Goal: Task Accomplishment & Management: Use online tool/utility

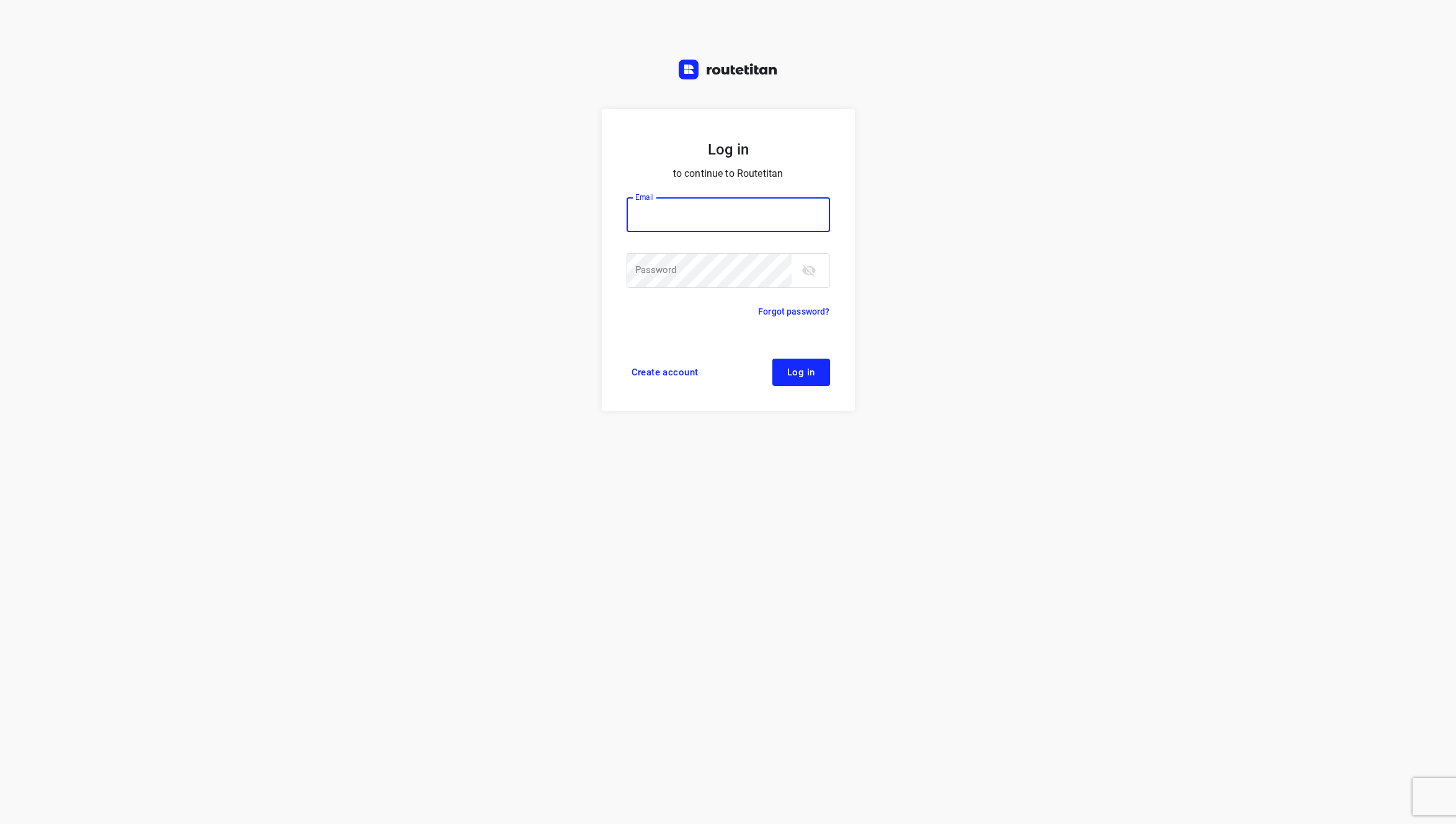
type input "[EMAIL_ADDRESS][DOMAIN_NAME]"
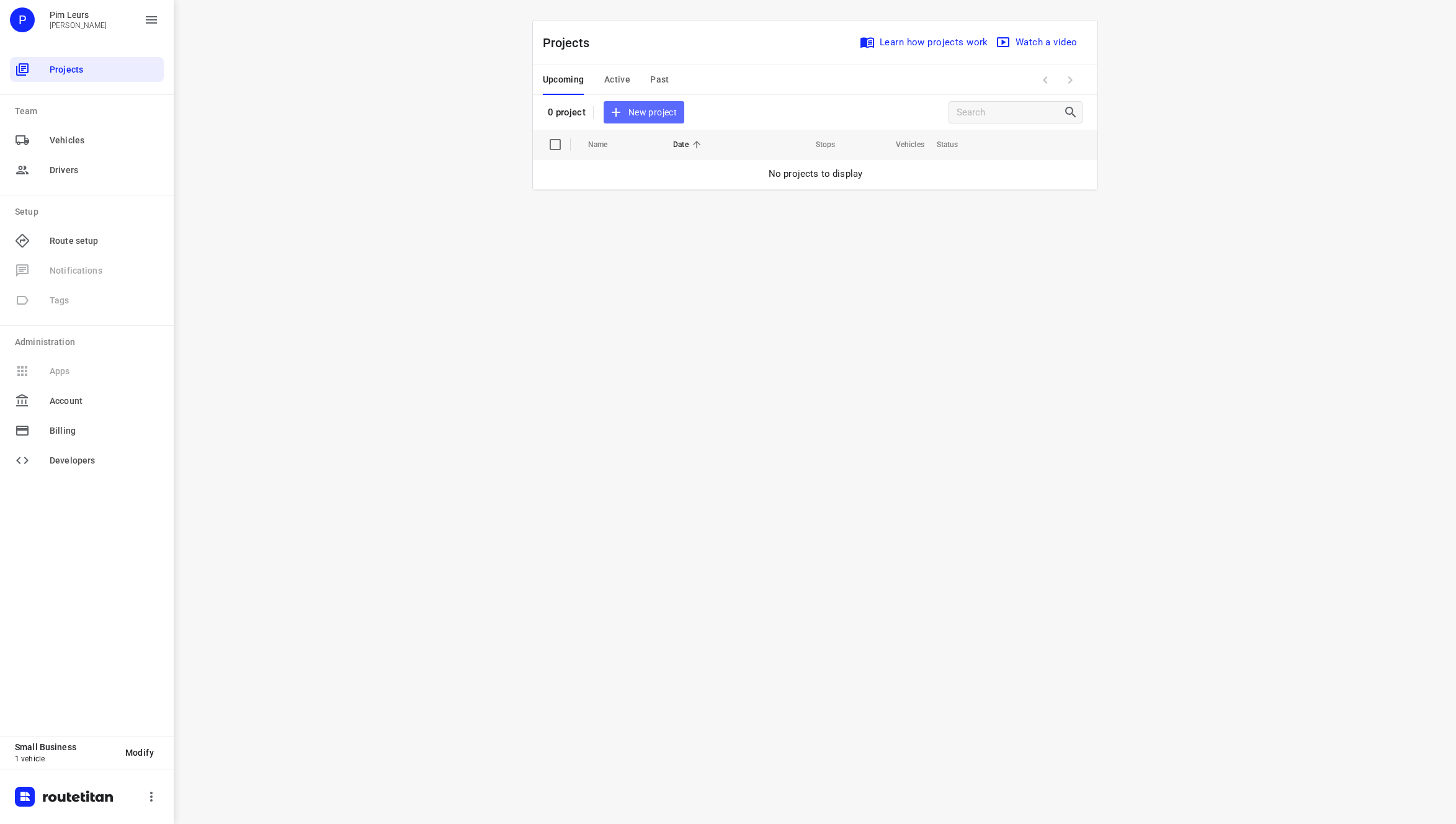
click at [676, 114] on span "New project" at bounding box center [644, 112] width 66 height 15
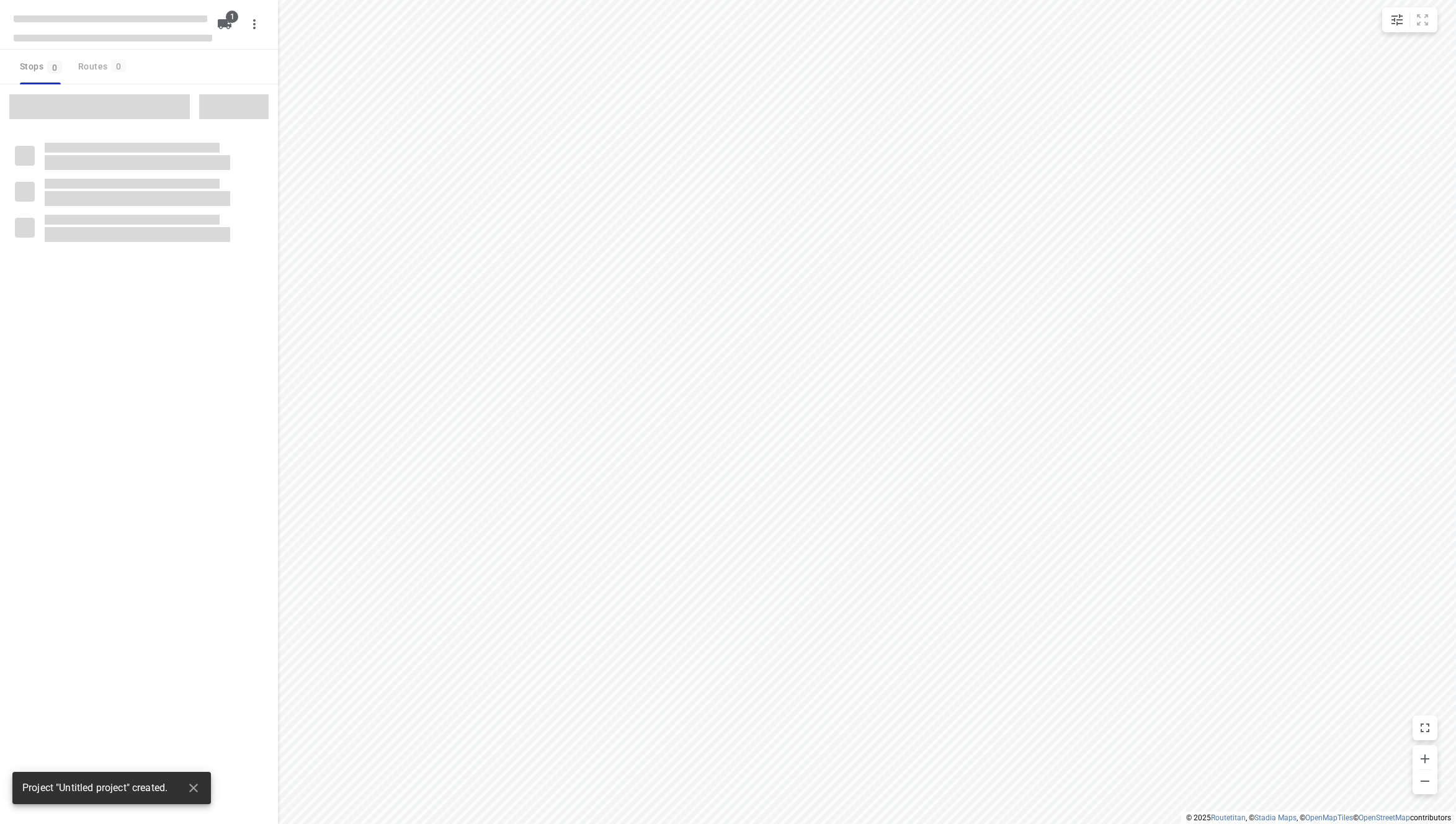
type input "distance"
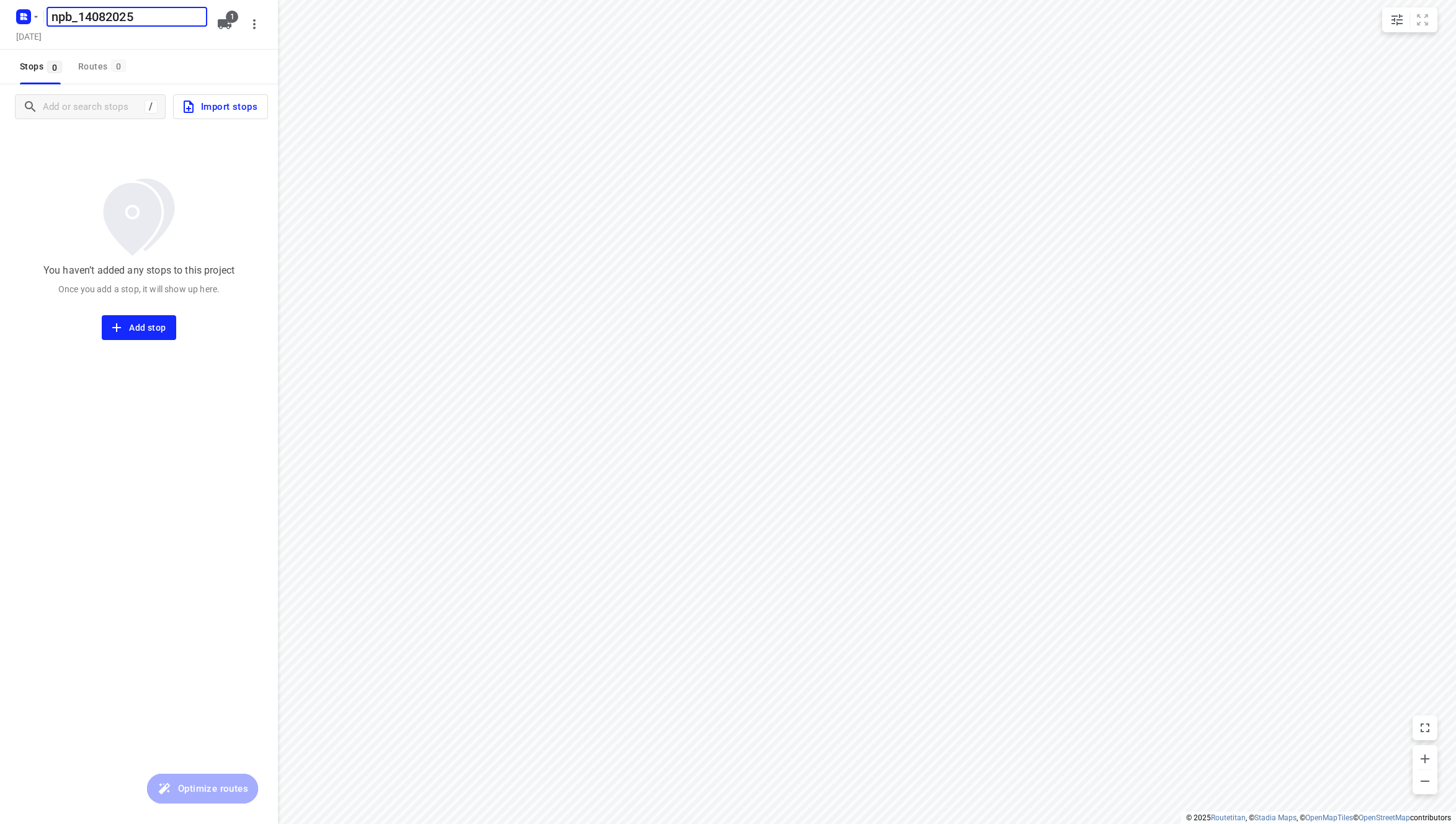
type input "npb_14082025"
click at [200, 109] on span "Import stops" at bounding box center [219, 106] width 76 height 16
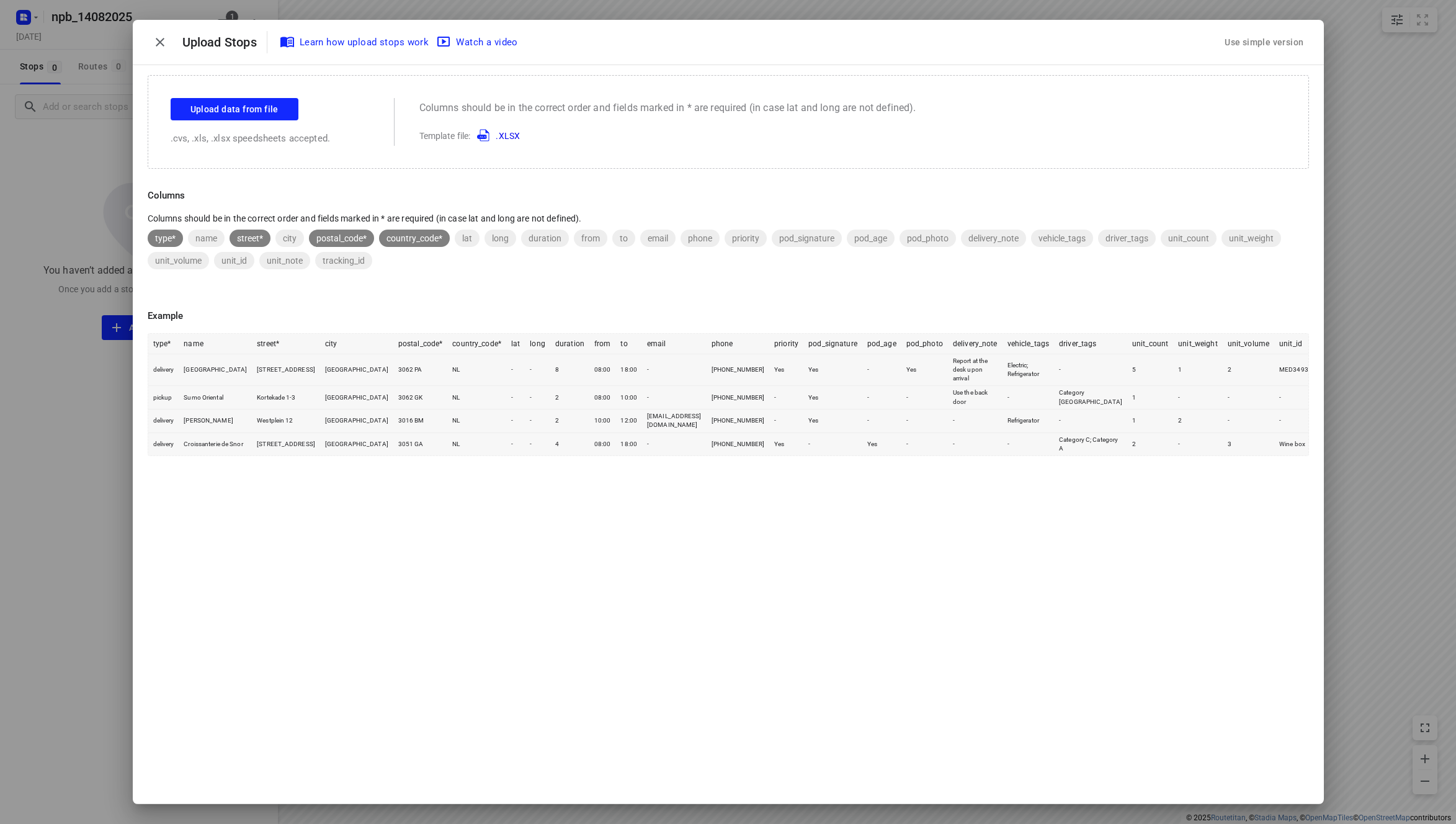
click at [1229, 39] on div "Use simple version" at bounding box center [1264, 43] width 84 height 21
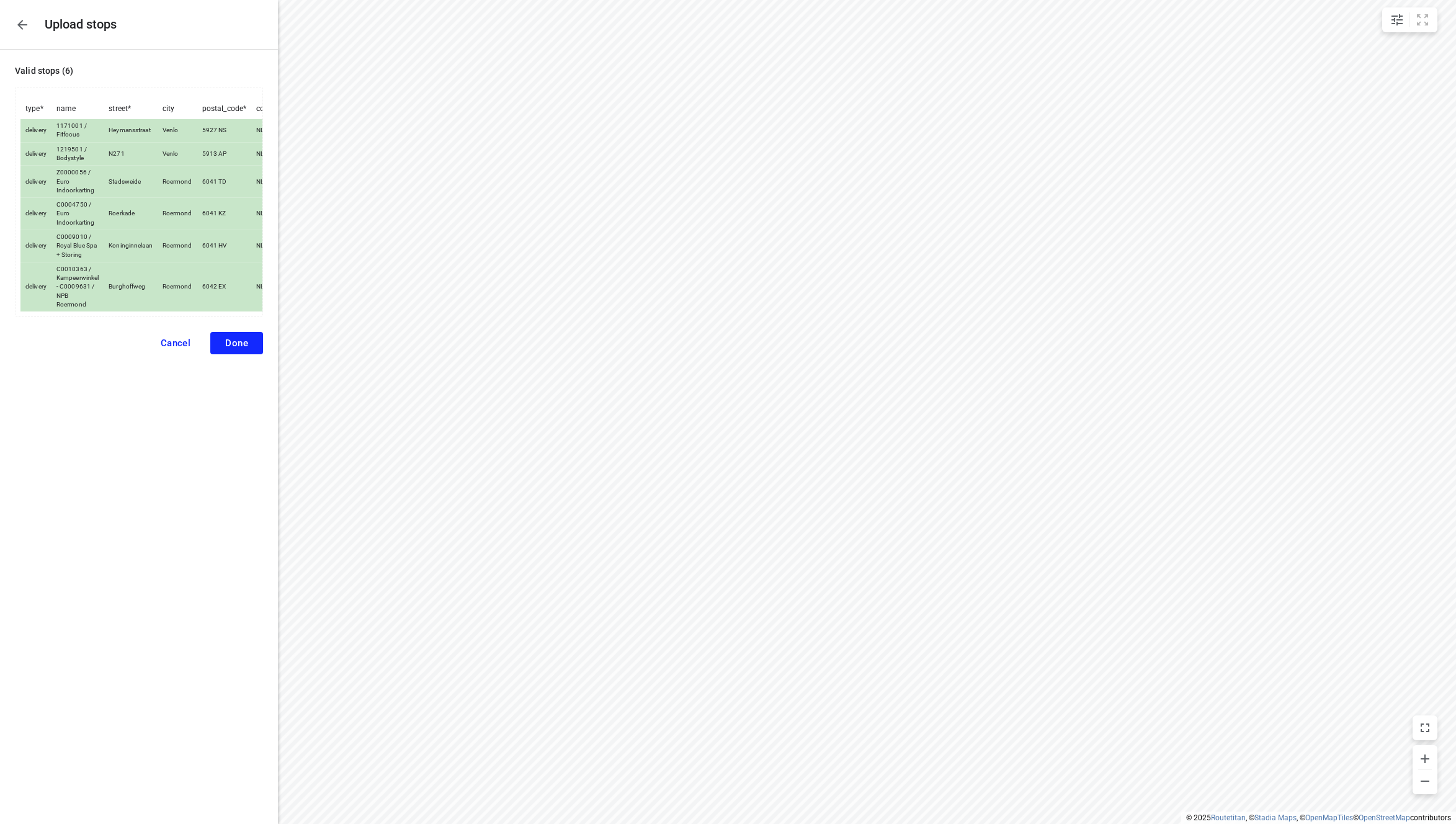
click at [239, 347] on span "Done" at bounding box center [236, 343] width 23 height 11
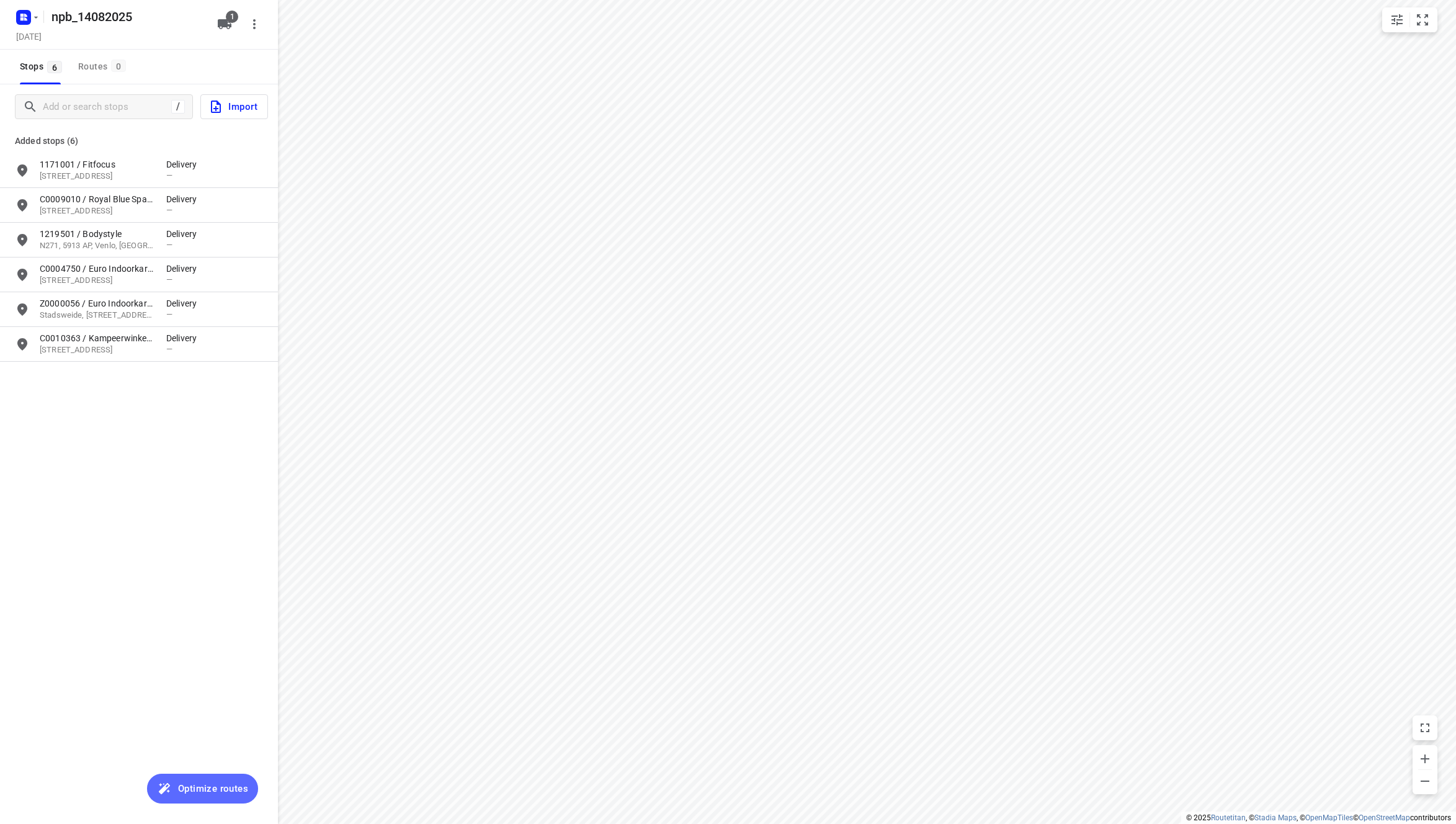
click at [209, 779] on button "Optimize routes" at bounding box center [202, 788] width 111 height 30
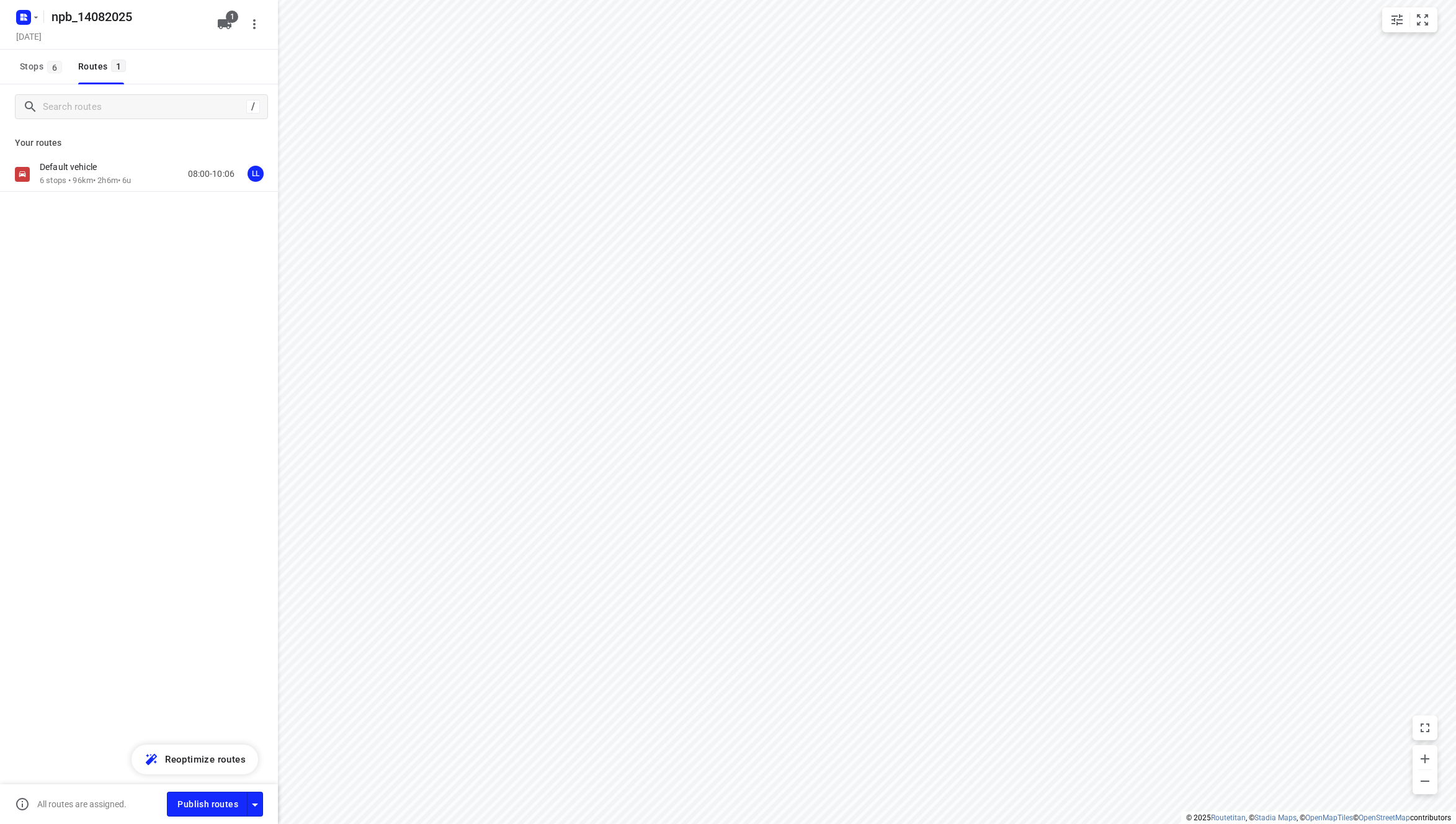
click at [149, 147] on p "Your routes" at bounding box center [139, 143] width 248 height 13
click at [155, 167] on div "Default vehicle 6 stops • 96km • 2h6m • 6u 08:00-10:06 LL" at bounding box center [158, 174] width 238 height 26
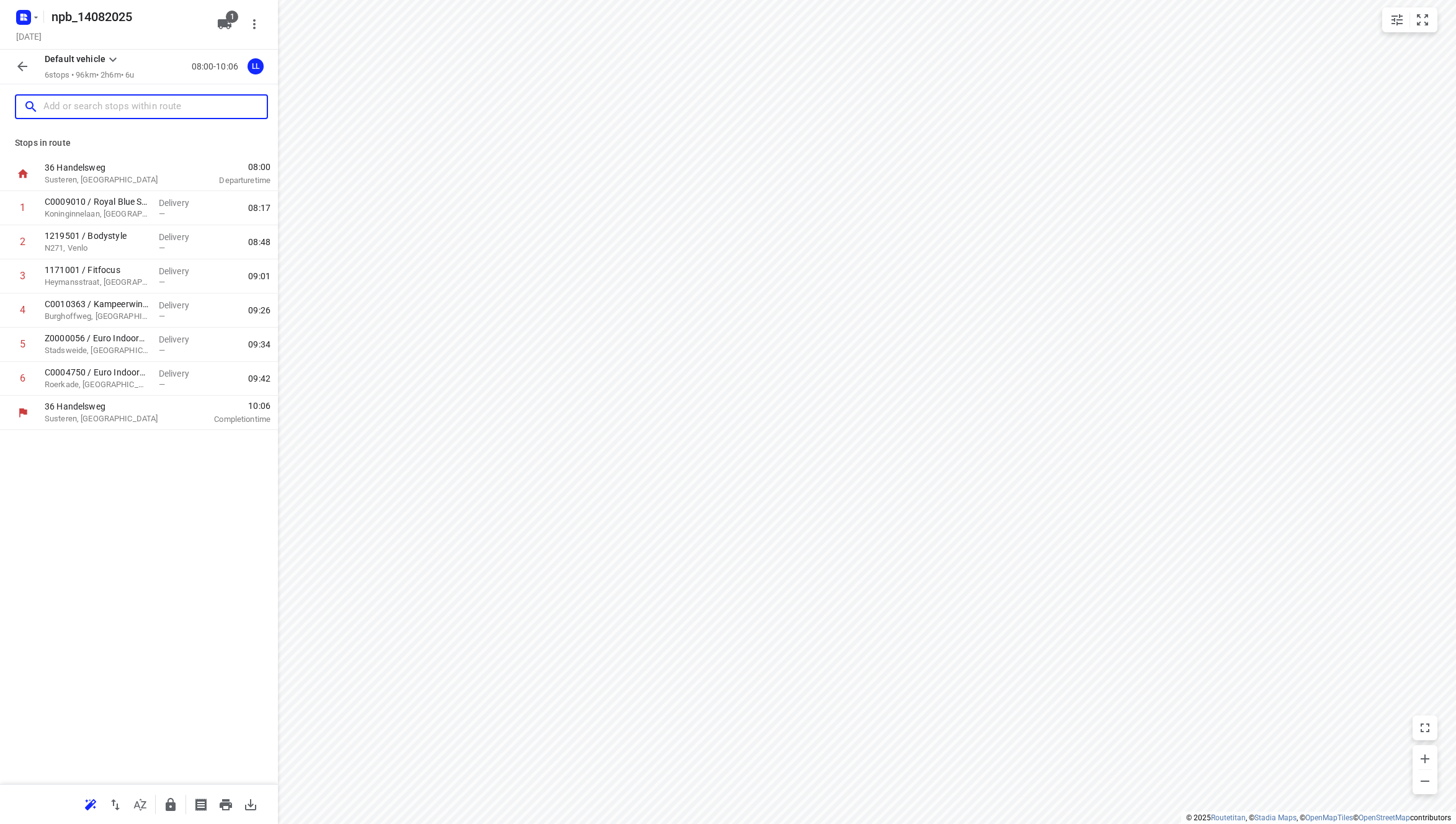
click at [155, 108] on input "text" at bounding box center [155, 107] width 223 height 19
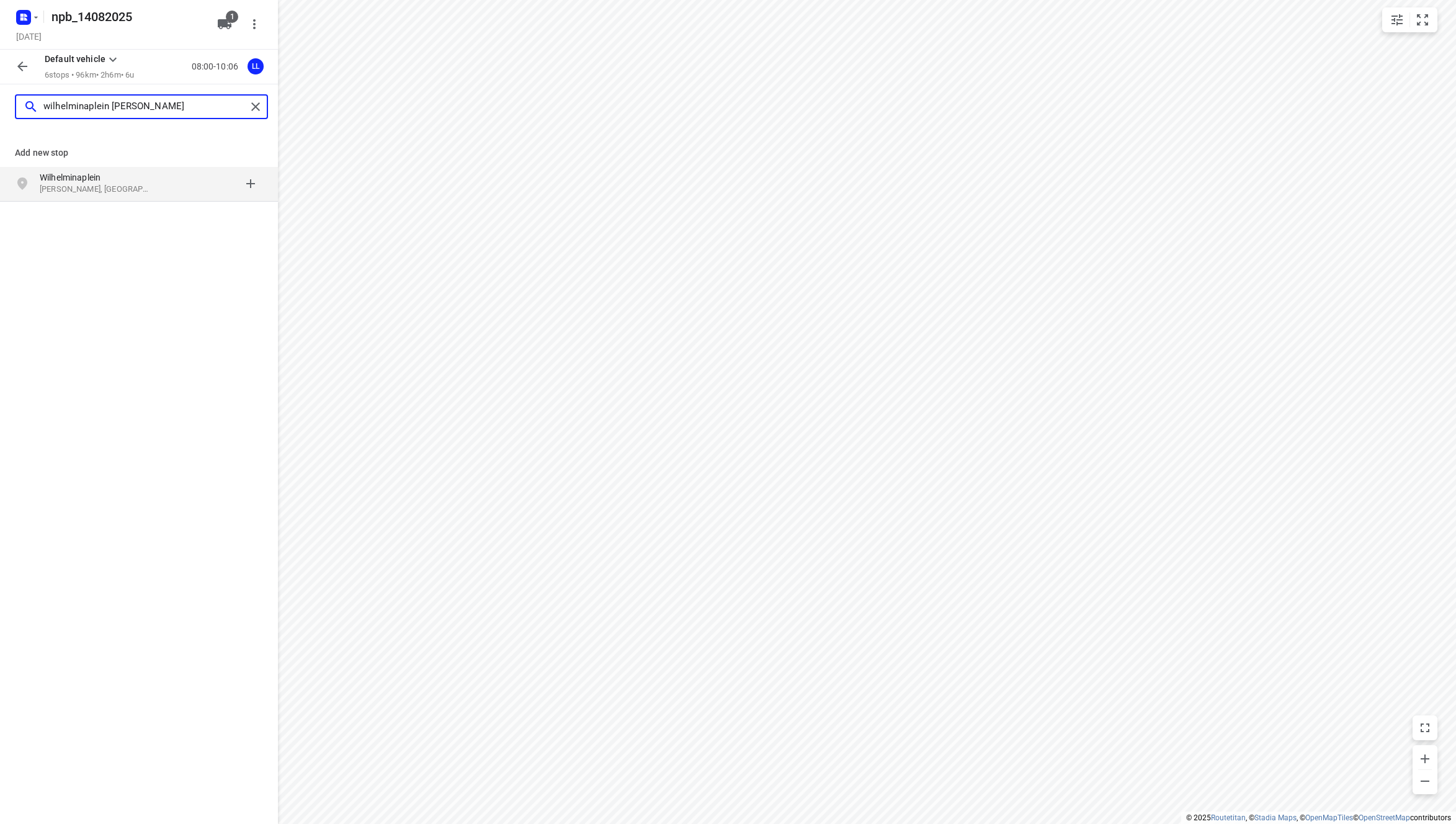
type input "wilhelminaplein [PERSON_NAME]"
click at [251, 183] on div at bounding box center [215, 183] width 97 height 25
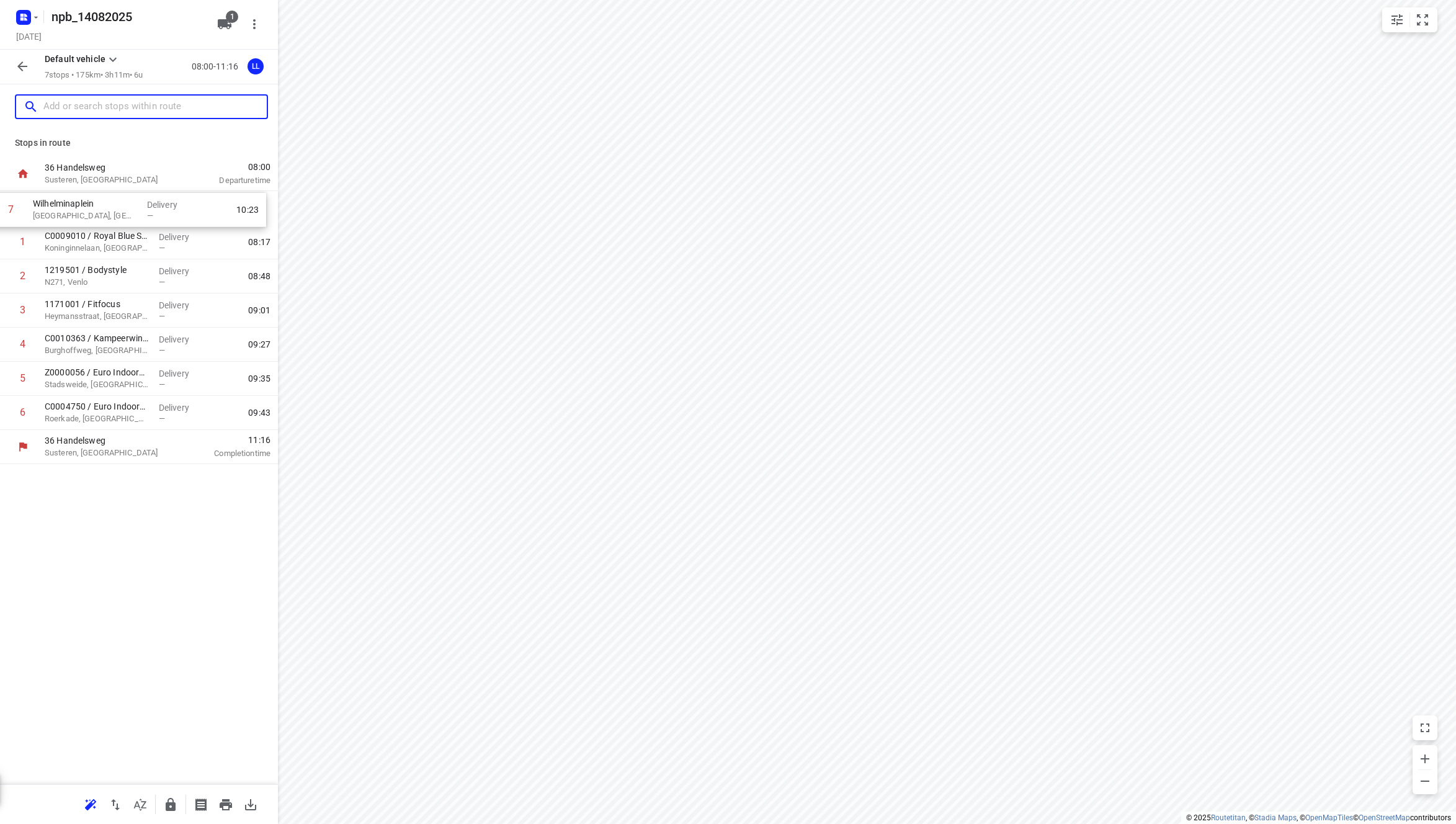
drag, startPoint x: 137, startPoint y: 415, endPoint x: 126, endPoint y: 204, distance: 211.3
click at [126, 204] on div "1 C0009010 / Royal Blue Spa + [GEOGRAPHIC_DATA] Delivery — 08:17 2 1219501 / Bo…" at bounding box center [139, 310] width 278 height 239
drag, startPoint x: 98, startPoint y: 280, endPoint x: 97, endPoint y: 248, distance: 32.0
click at [97, 248] on div "1 Wilhelminaplein [PERSON_NAME], [GEOGRAPHIC_DATA] Delivery — 08:48 2 C0009010 …" at bounding box center [139, 310] width 278 height 239
drag, startPoint x: 99, startPoint y: 313, endPoint x: 97, endPoint y: 280, distance: 33.1
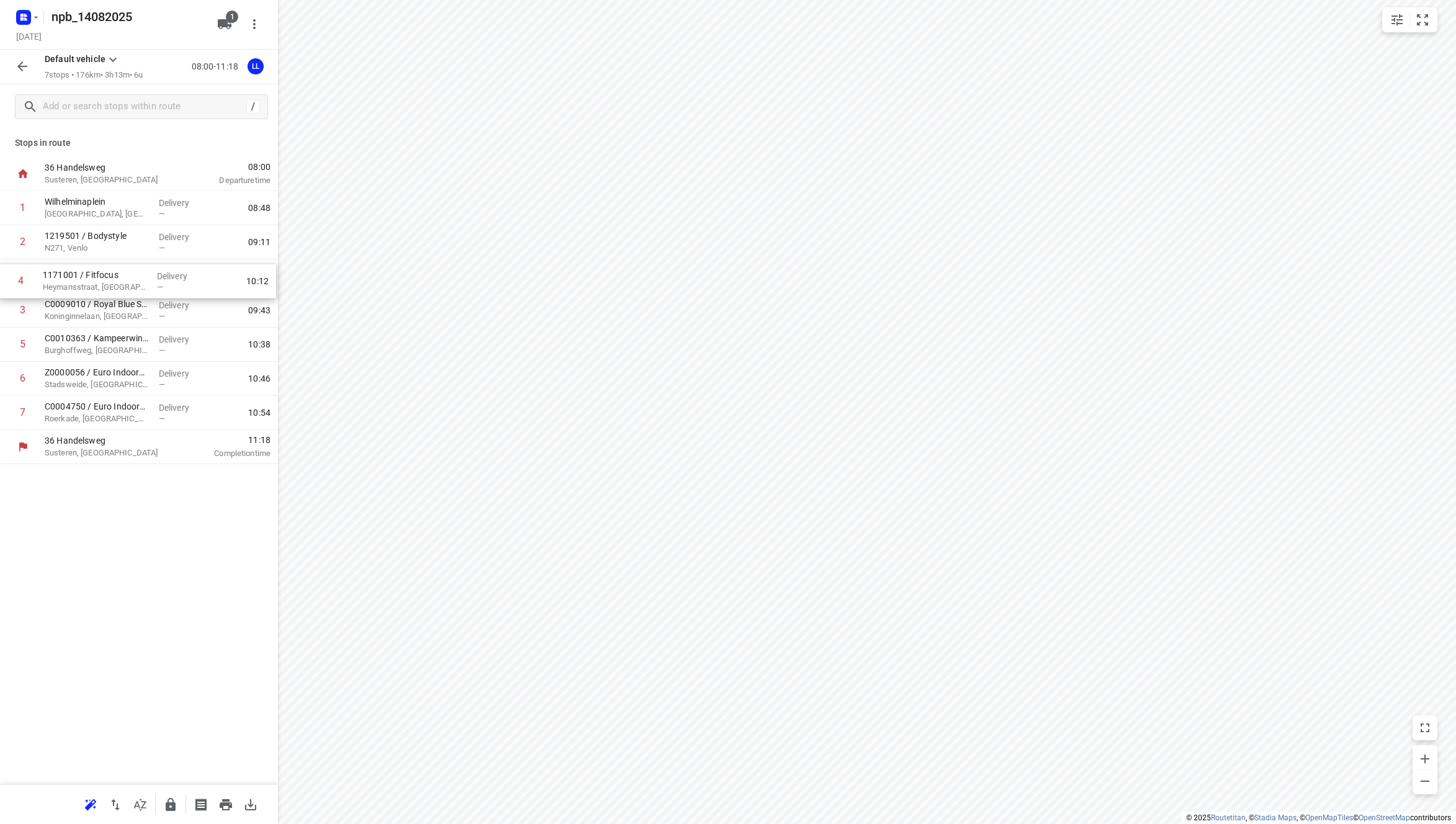
click at [97, 280] on div "1 Wilhelminaplein [PERSON_NAME], [GEOGRAPHIC_DATA] Delivery — 08:48 2 1219501 /…" at bounding box center [139, 310] width 278 height 239
drag, startPoint x: 93, startPoint y: 249, endPoint x: 92, endPoint y: 278, distance: 29.0
click at [92, 278] on div "1 Wilhelminaplein [GEOGRAPHIC_DATA], [GEOGRAPHIC_DATA] Delivery — 08:48 2 12195…" at bounding box center [139, 310] width 278 height 239
click at [21, 74] on button "button" at bounding box center [23, 67] width 25 height 25
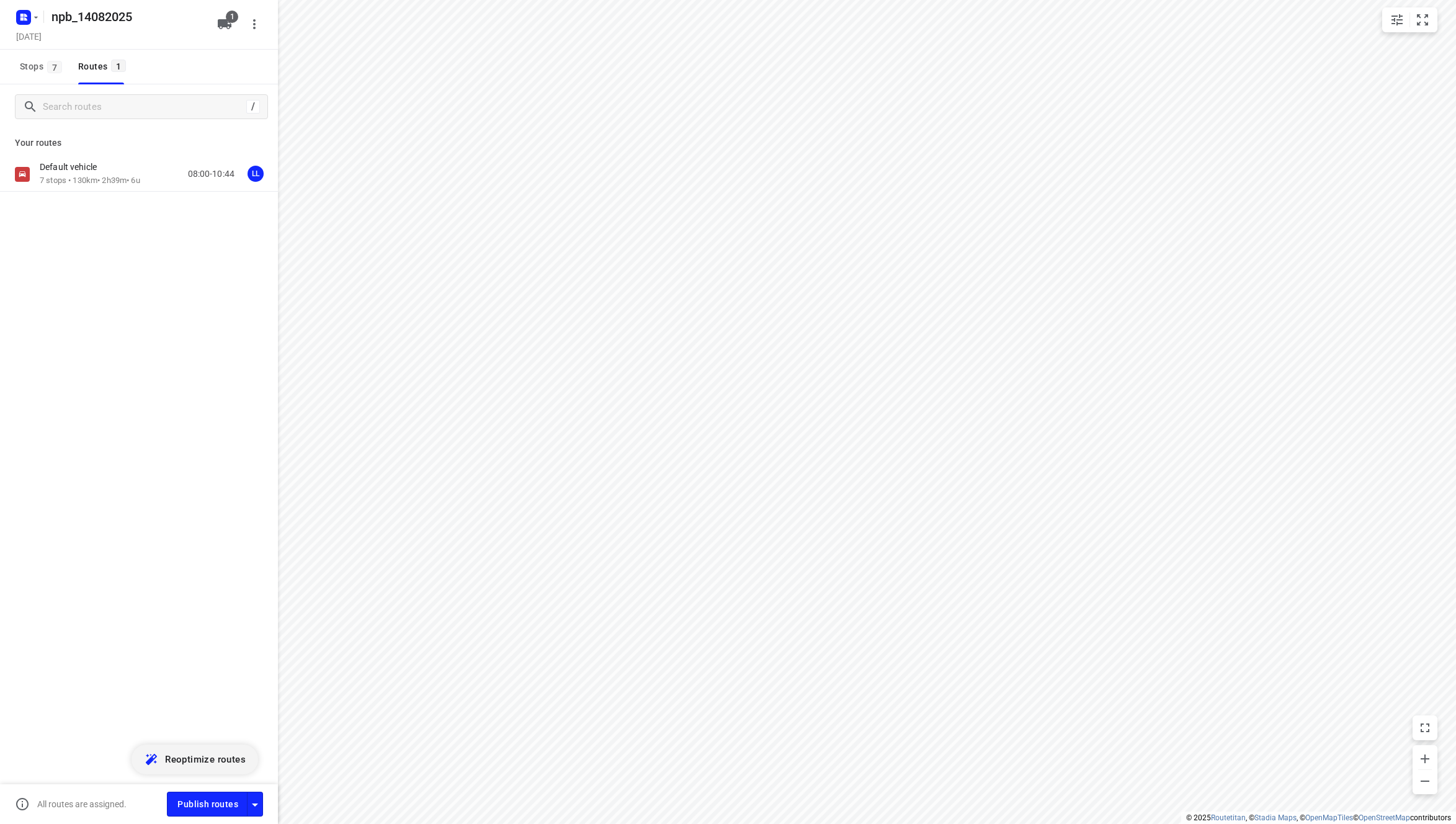
click at [206, 754] on span "Reoptimize routes" at bounding box center [205, 759] width 81 height 16
click at [81, 175] on p "7 stops • 121km • 2h36m • 6u" at bounding box center [89, 181] width 100 height 12
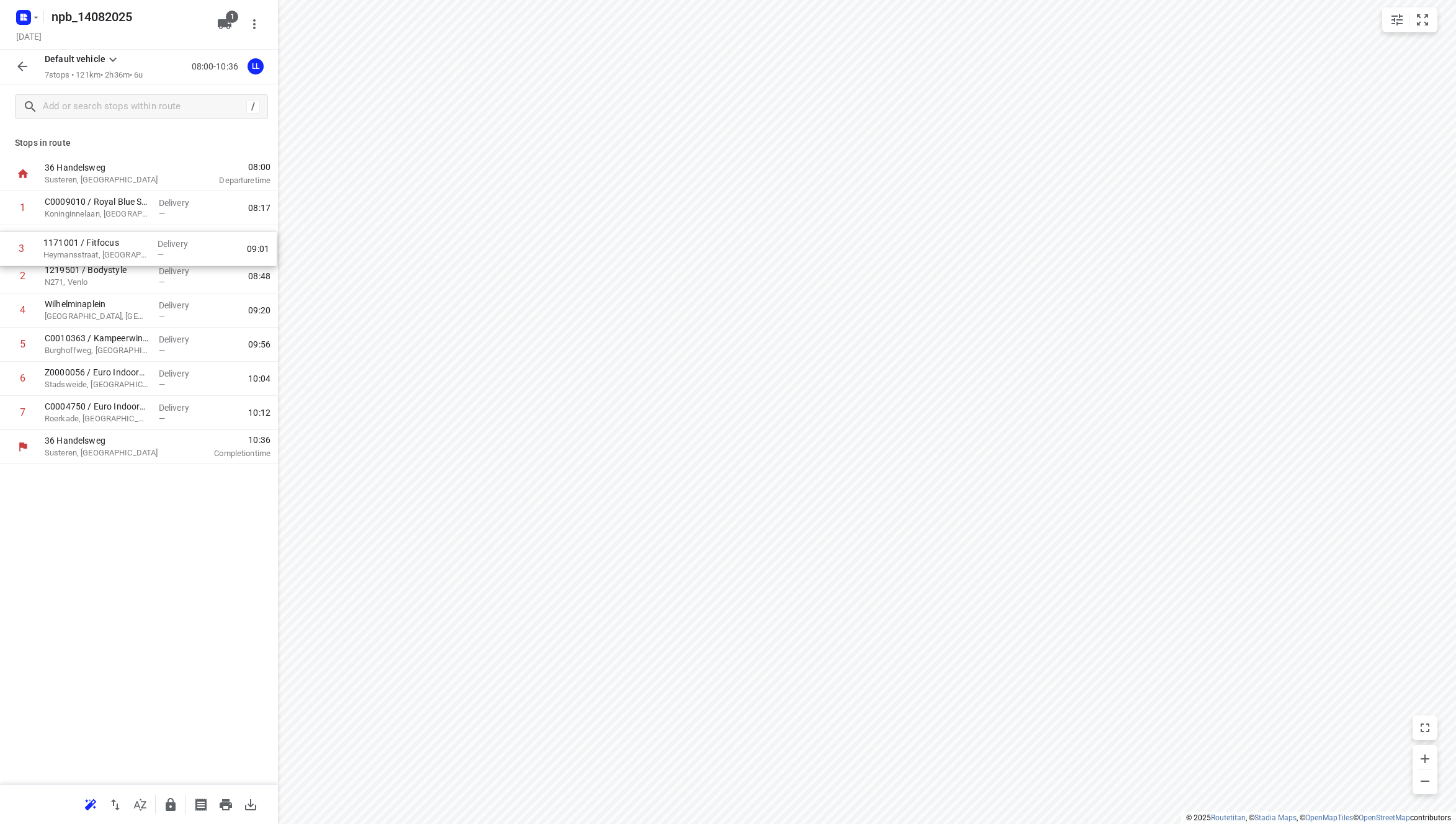
drag, startPoint x: 136, startPoint y: 276, endPoint x: 134, endPoint y: 245, distance: 31.1
click at [134, 245] on div "1 C0009010 / Royal Blue Spa + [GEOGRAPHIC_DATA] Delivery — 08:17 2 1219501 / Bo…" at bounding box center [139, 310] width 278 height 239
drag, startPoint x: 126, startPoint y: 314, endPoint x: 122, endPoint y: 240, distance: 74.1
click at [122, 240] on div "1 C0009010 / Royal Blue Spa + [GEOGRAPHIC_DATA] Delivery — 08:17 2 1171001 / [G…" at bounding box center [139, 310] width 278 height 239
drag, startPoint x: 130, startPoint y: 209, endPoint x: 123, endPoint y: 418, distance: 209.1
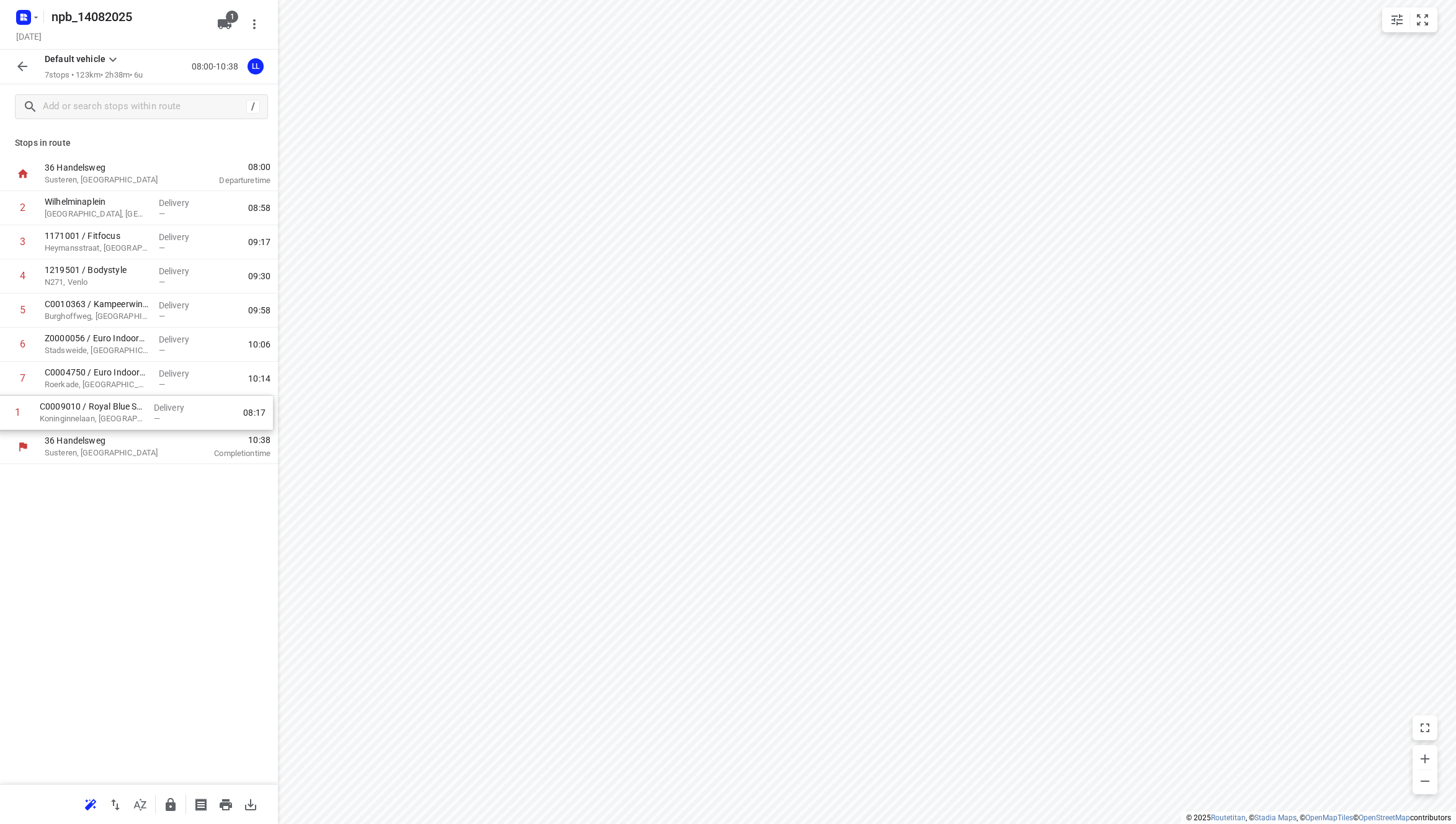
click at [123, 418] on div "1 C0009010 / Royal Blue Spa + [GEOGRAPHIC_DATA] Delivery — 08:17 2 Wilhelminapl…" at bounding box center [139, 310] width 278 height 239
click at [24, 70] on icon "button" at bounding box center [22, 66] width 15 height 15
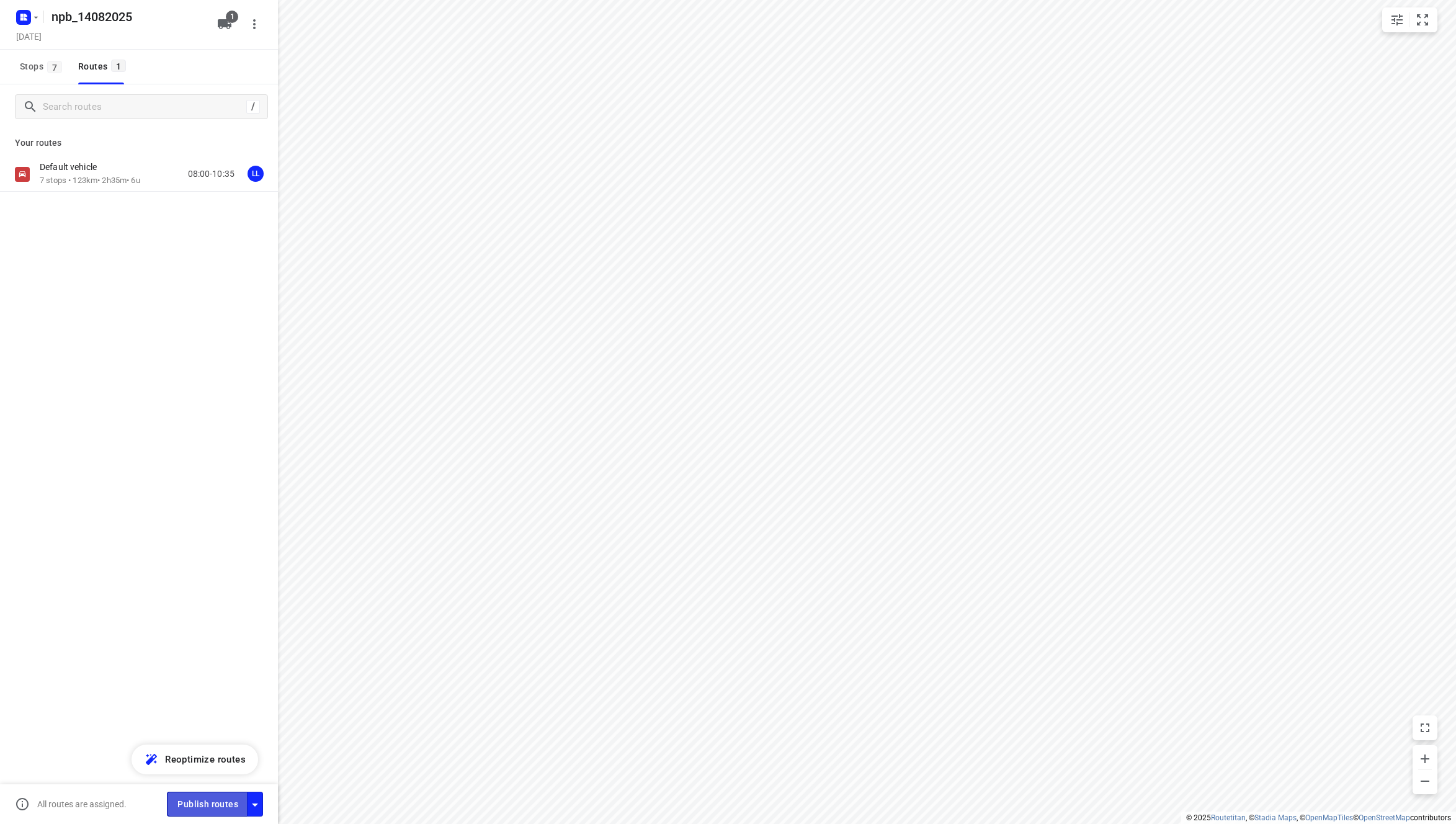
click at [218, 799] on span "Publish routes" at bounding box center [208, 804] width 61 height 15
click at [233, 175] on icon at bounding box center [232, 172] width 12 height 12
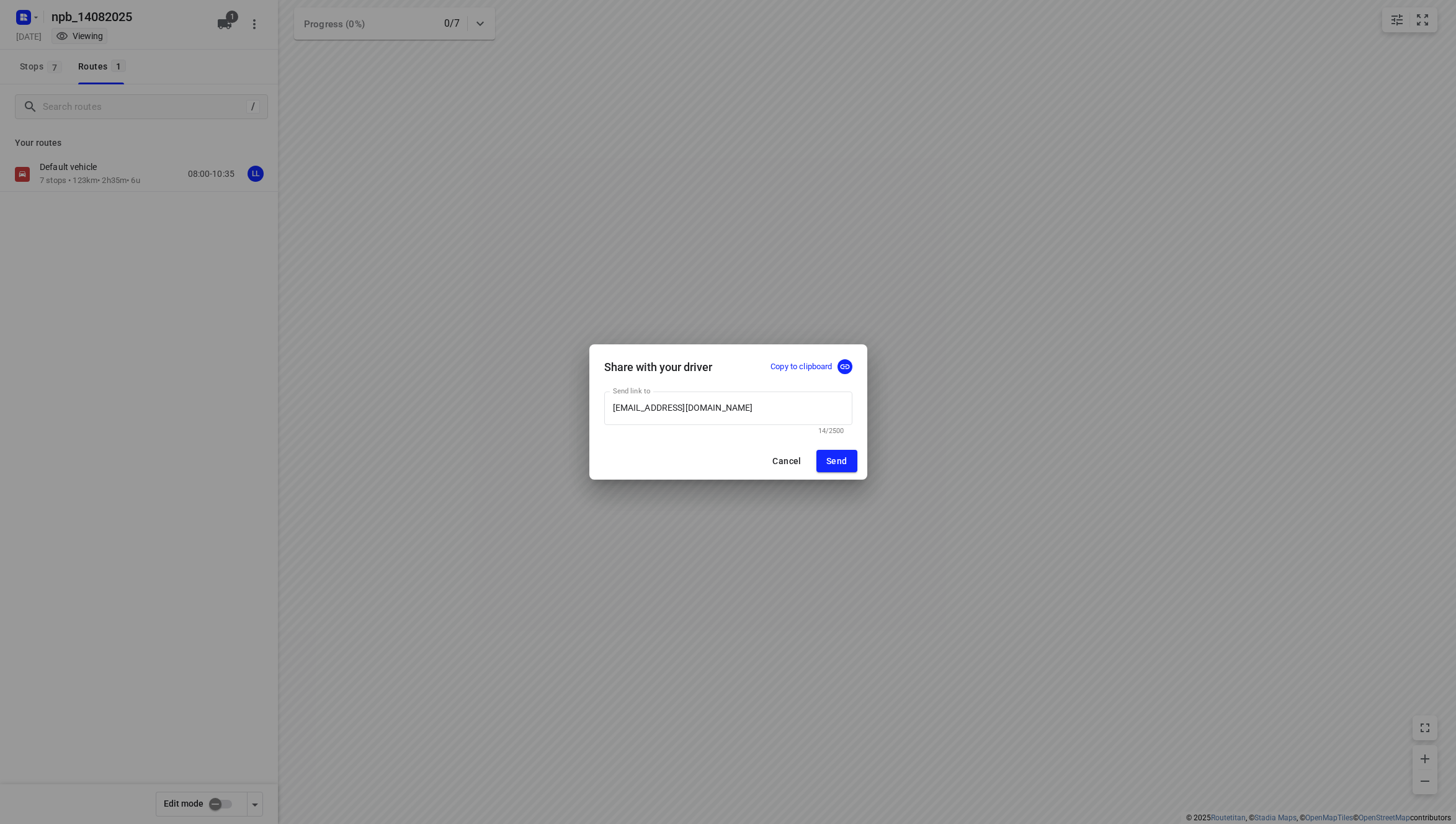
click at [818, 365] on p "Copy to clipboard" at bounding box center [801, 367] width 62 height 12
click at [780, 460] on span "Cancel" at bounding box center [786, 462] width 29 height 10
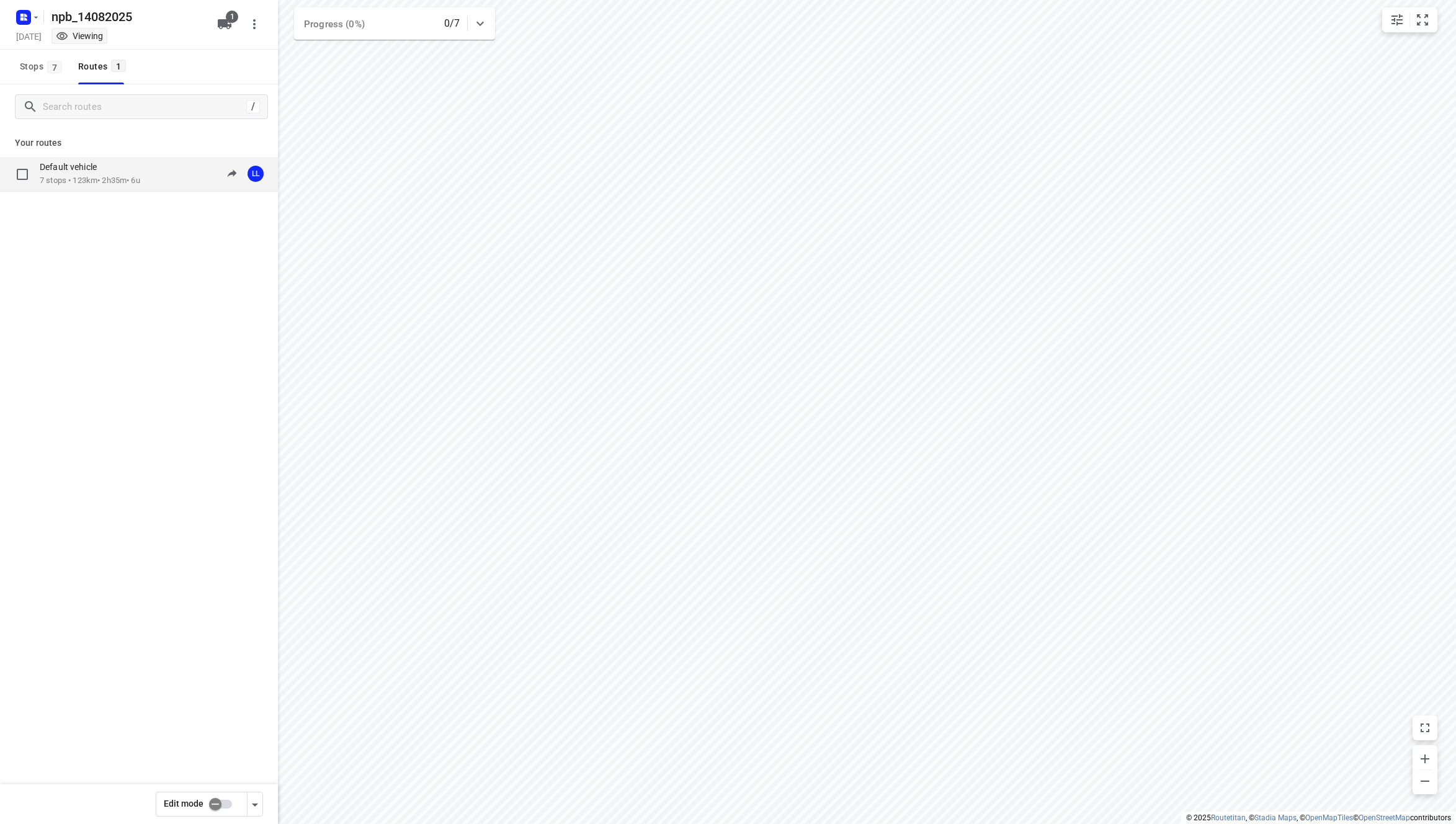
click at [150, 181] on div "Default vehicle 7 stops • 123km • 2h35m • 6u 08:00-10:35 LL" at bounding box center [158, 174] width 238 height 26
